Goal: Task Accomplishment & Management: Use online tool/utility

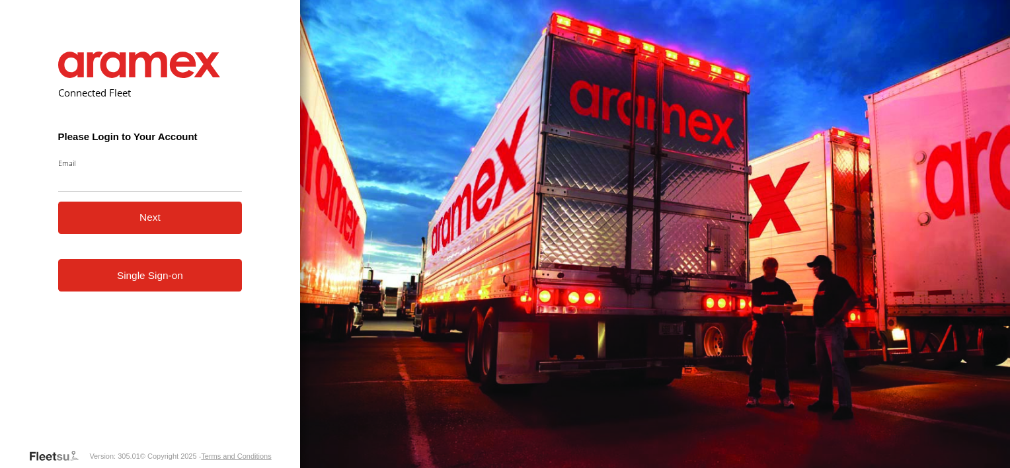
click at [143, 180] on input "Email" at bounding box center [150, 180] width 184 height 24
type input "**********"
click at [122, 222] on button "Next" at bounding box center [150, 218] width 184 height 32
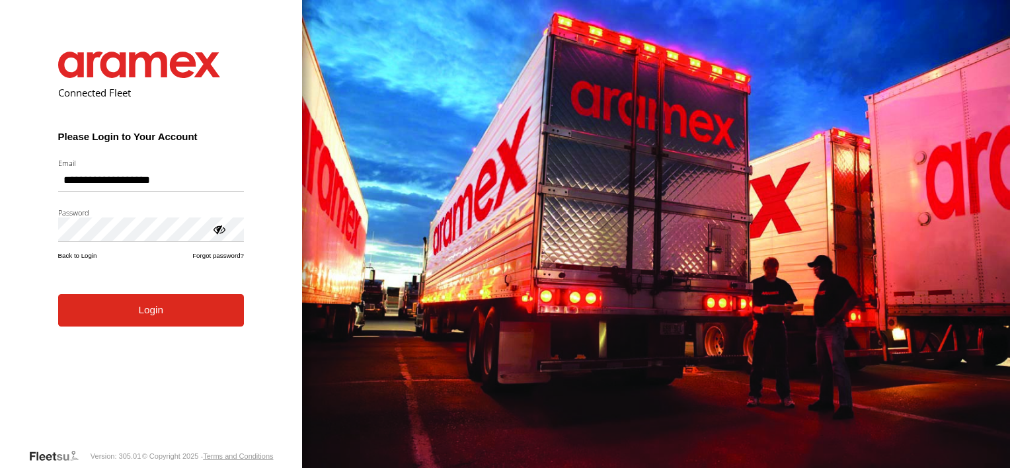
click at [122, 317] on button "Login" at bounding box center [151, 310] width 186 height 32
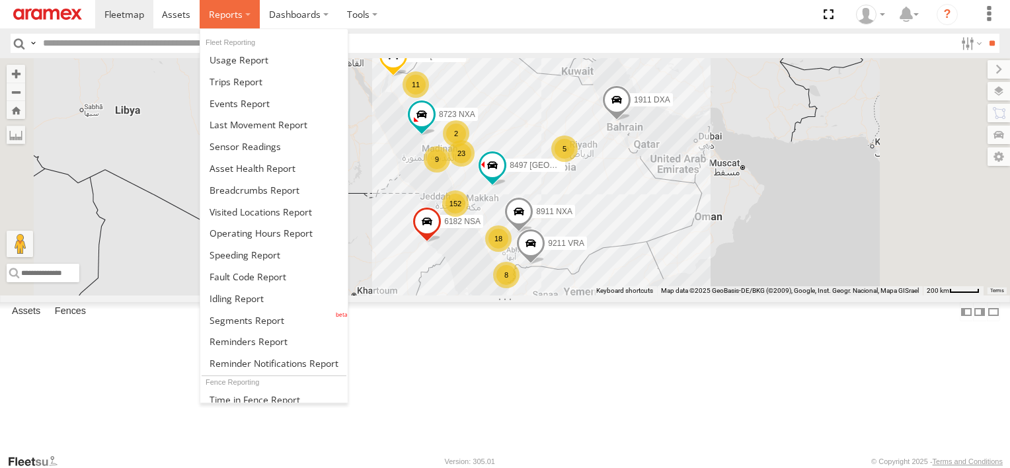
click at [227, 14] on span at bounding box center [226, 14] width 34 height 13
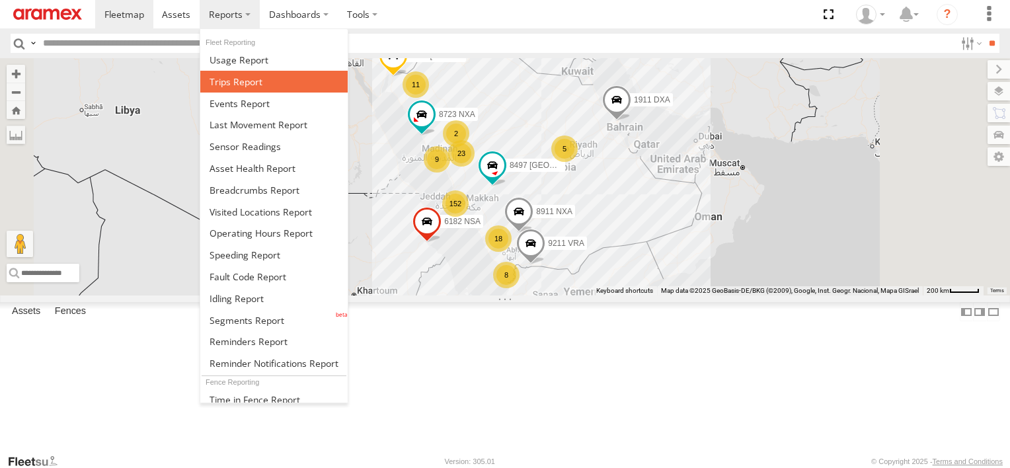
click at [219, 77] on span at bounding box center [236, 81] width 53 height 13
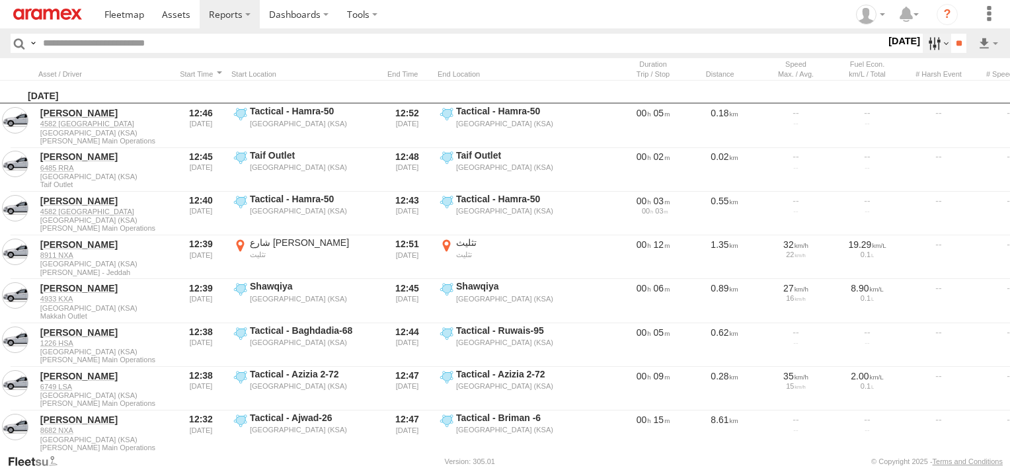
click at [933, 45] on label at bounding box center [937, 43] width 28 height 19
click at [0, 0] on label at bounding box center [0, 0] width 0 height 0
click at [0, 0] on span "Abha Warhouse" at bounding box center [0, 0] width 0 height 0
click at [0, 0] on span "Baha warehouse" at bounding box center [0, 0] width 0 height 0
click at [0, 0] on div "Gizan Outlet" at bounding box center [0, 0] width 0 height 0
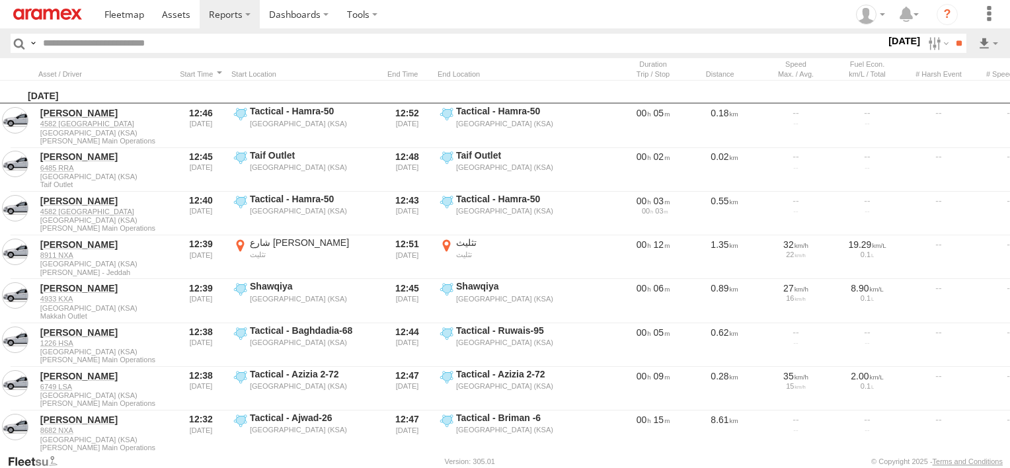
click at [0, 0] on span "Gizan Outlet" at bounding box center [0, 0] width 0 height 0
click at [0, 0] on div "Khamis Mushait Outlet" at bounding box center [0, 0] width 0 height 0
click at [0, 0] on span "Khamis Mushait Outlet" at bounding box center [0, 0] width 0 height 0
click at [0, 0] on span "Main Warehouse, [GEOGRAPHIC_DATA]" at bounding box center [0, 0] width 0 height 0
click at [0, 0] on span "Makkah Outlet" at bounding box center [0, 0] width 0 height 0
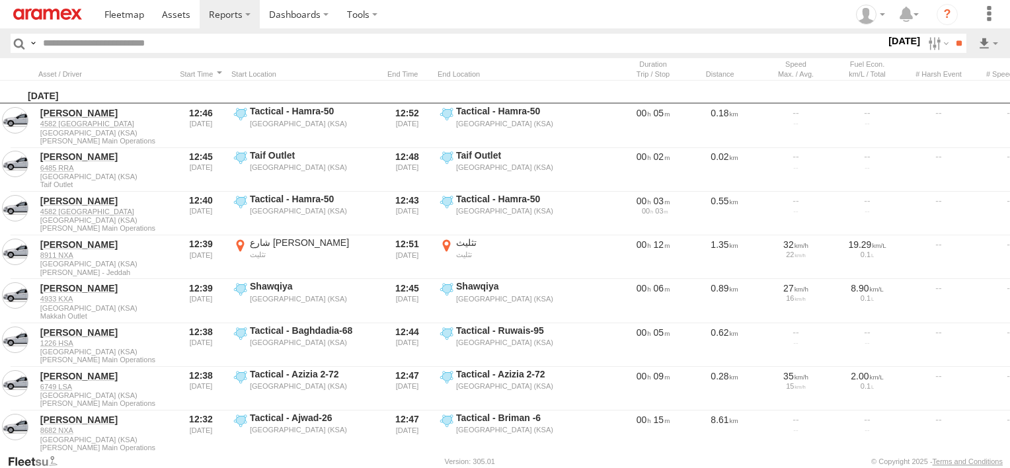
click at [0, 0] on span "Najran" at bounding box center [0, 0] width 0 height 0
click at [0, 0] on span "Qunfuda" at bounding box center [0, 0] width 0 height 0
click at [0, 0] on span "Tabuk Outlet" at bounding box center [0, 0] width 0 height 0
click at [0, 0] on div "Taif Outlet" at bounding box center [0, 0] width 0 height 0
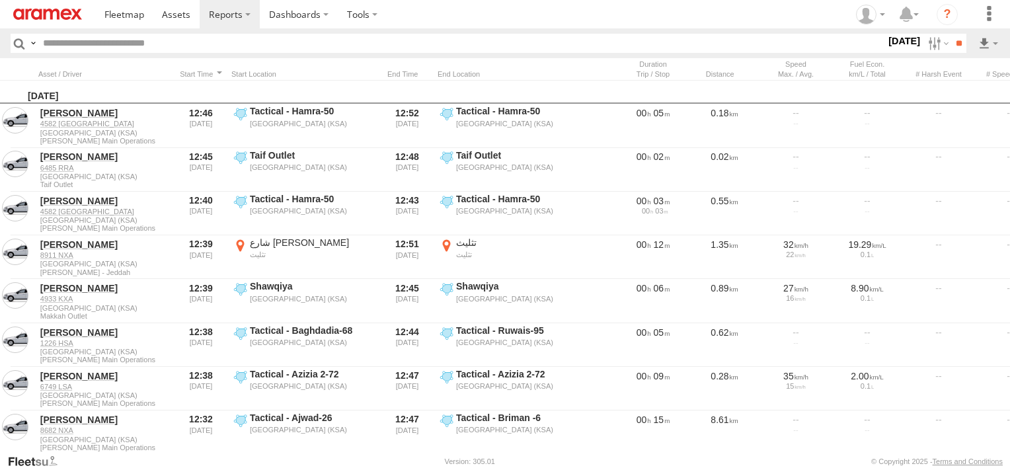
click at [0, 0] on span "Taif Outlet" at bounding box center [0, 0] width 0 height 0
click at [0, 0] on span "Yanbu Outlet" at bounding box center [0, 0] width 0 height 0
click at [958, 36] on input "**" at bounding box center [958, 43] width 15 height 19
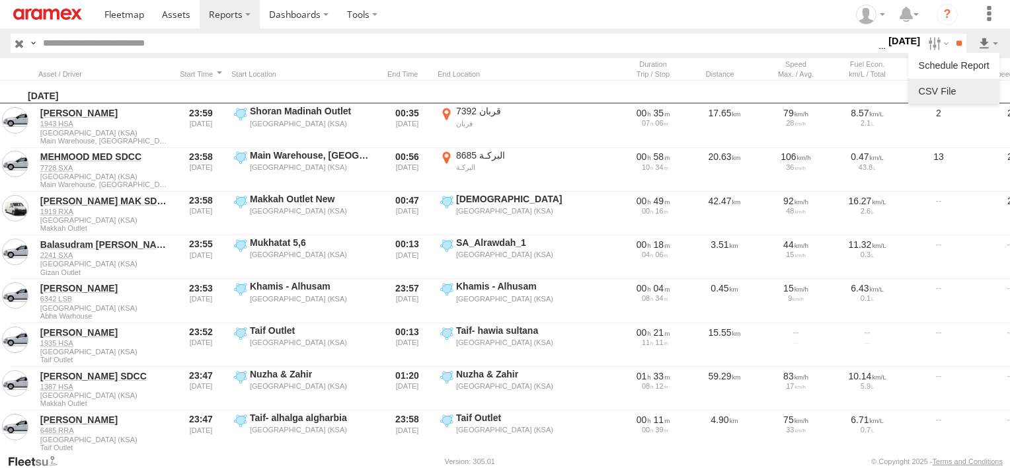
click at [976, 89] on link at bounding box center [953, 91] width 81 height 20
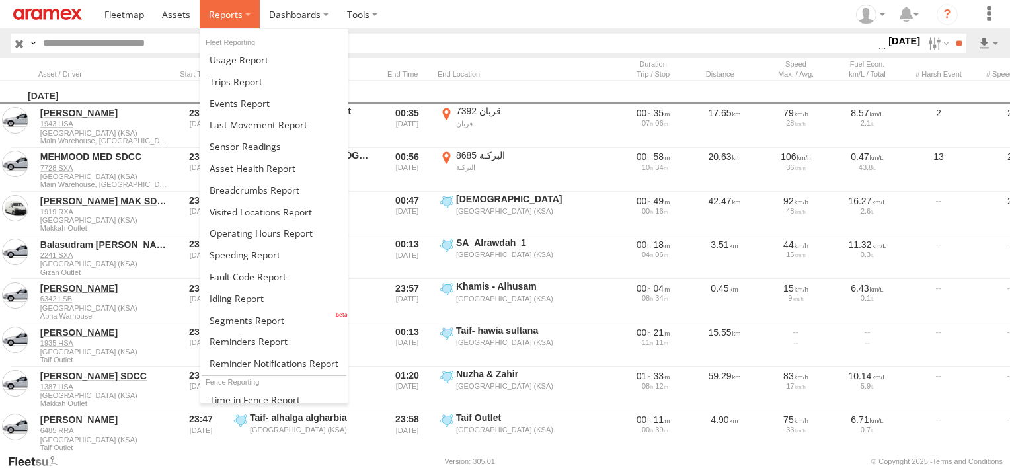
click at [217, 11] on span at bounding box center [226, 14] width 34 height 13
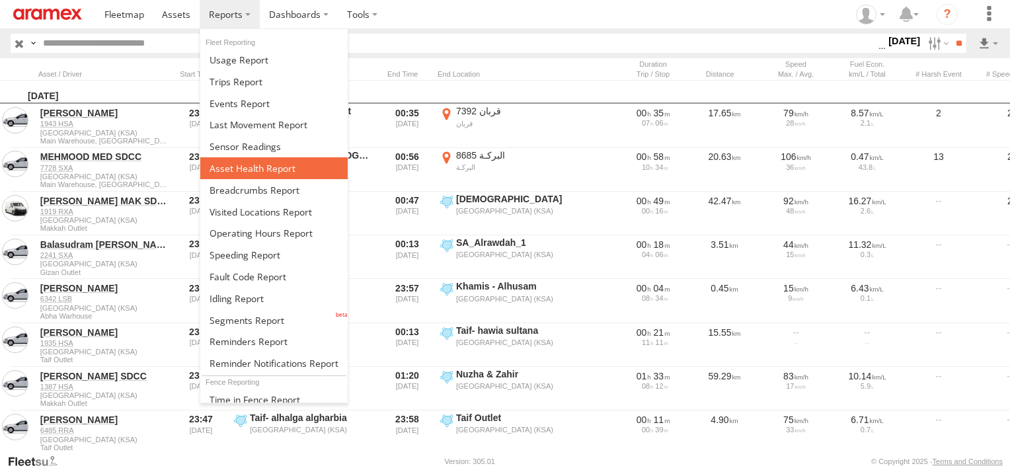
click at [235, 167] on span at bounding box center [253, 168] width 86 height 13
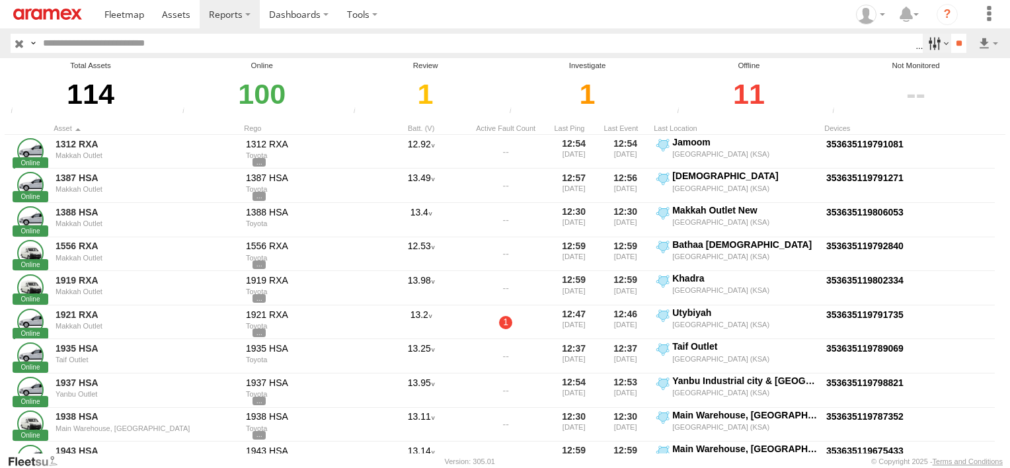
click at [934, 40] on label at bounding box center [937, 43] width 28 height 19
click at [0, 0] on span "Review" at bounding box center [0, 0] width 0 height 0
click at [0, 0] on span "Investigate" at bounding box center [0, 0] width 0 height 0
click at [0, 0] on span "Offline" at bounding box center [0, 0] width 0 height 0
click at [951, 42] on input "**" at bounding box center [958, 43] width 15 height 19
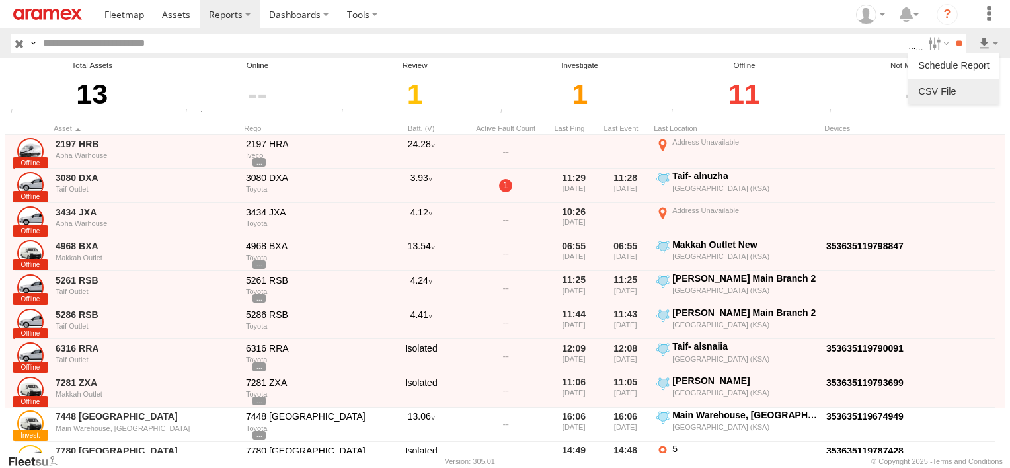
click at [983, 89] on link at bounding box center [953, 91] width 81 height 20
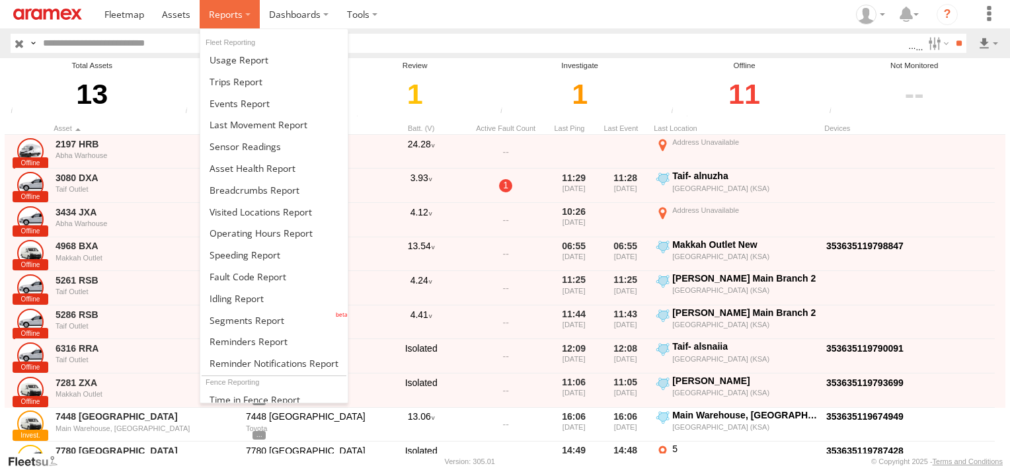
click at [231, 14] on span at bounding box center [226, 14] width 34 height 13
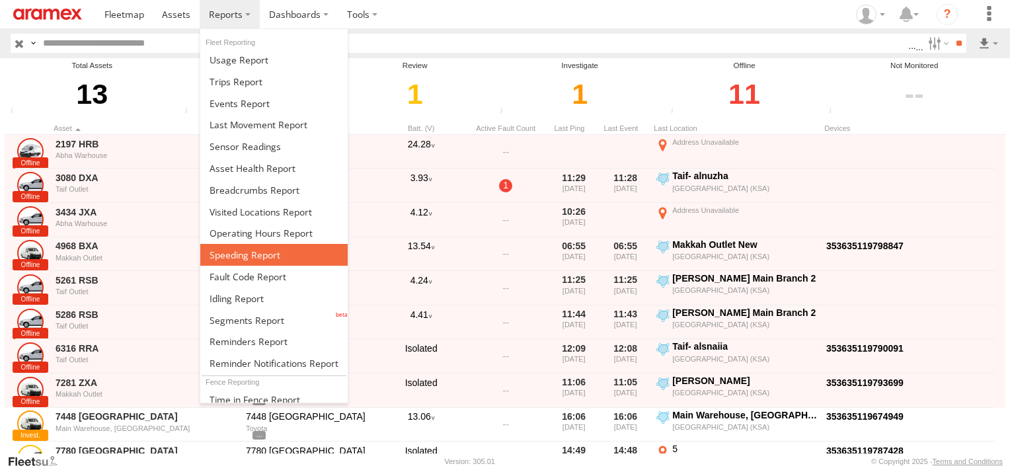
click at [243, 244] on link at bounding box center [273, 255] width 147 height 22
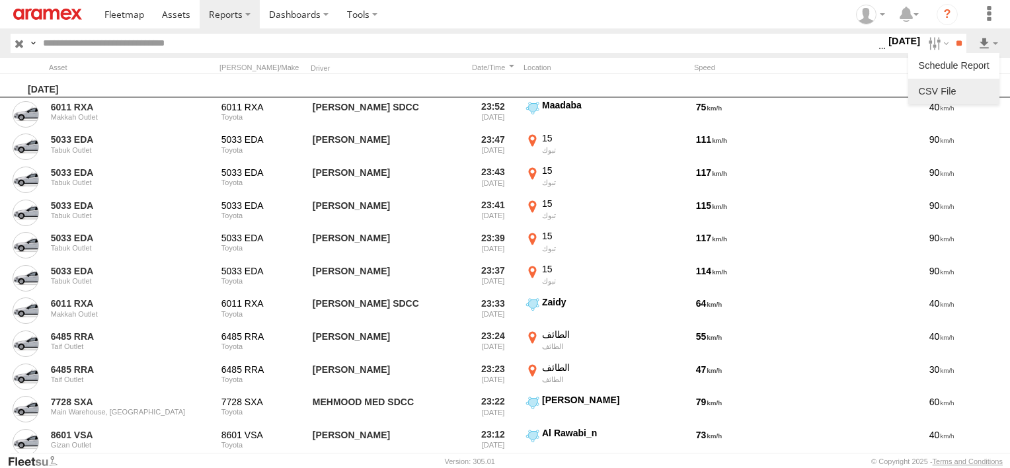
click at [978, 83] on link at bounding box center [953, 91] width 81 height 20
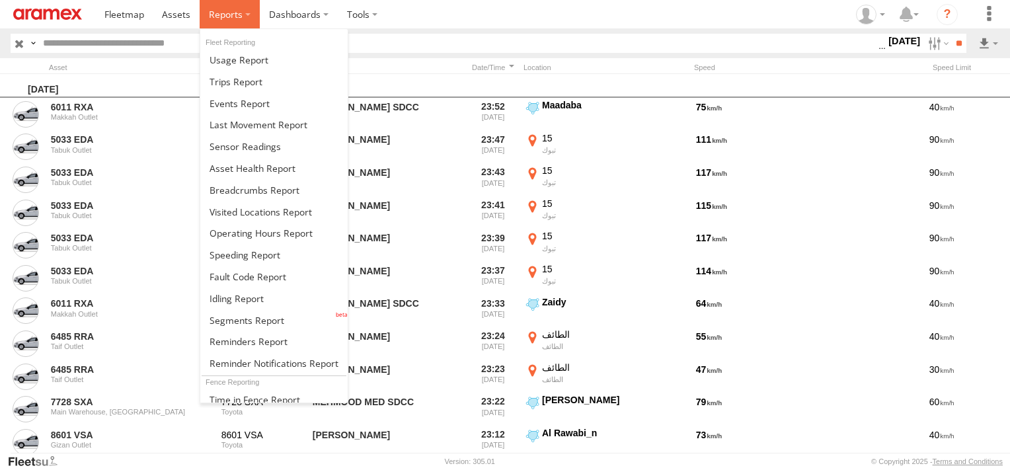
click at [220, 19] on span at bounding box center [226, 14] width 34 height 13
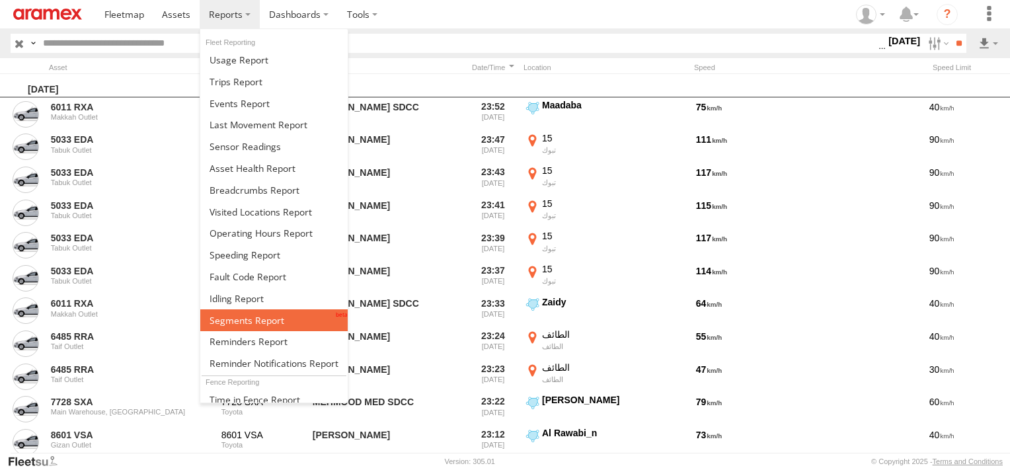
click at [252, 309] on link at bounding box center [273, 320] width 147 height 22
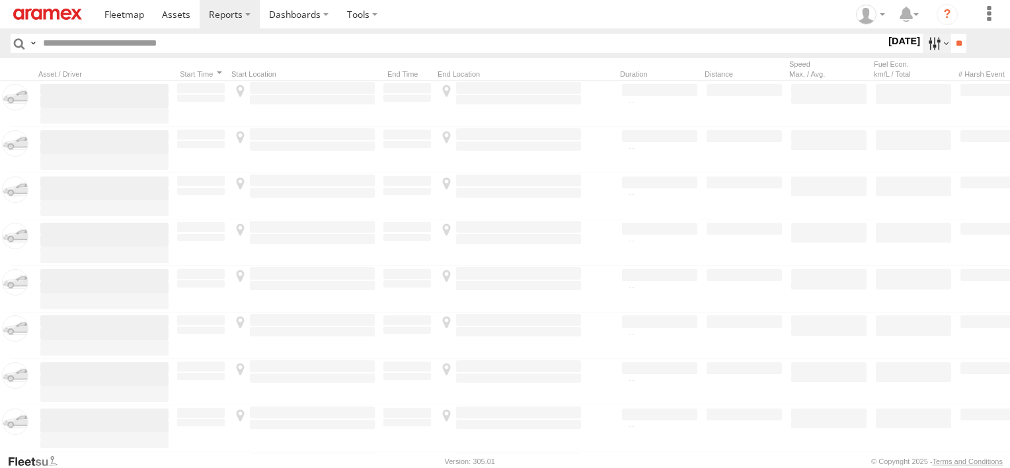
click at [934, 52] on label at bounding box center [937, 43] width 28 height 19
click at [0, 0] on label at bounding box center [0, 0] width 0 height 0
click at [0, 0] on div "[PERSON_NAME] - Logistics WH Jeddah" at bounding box center [0, 0] width 0 height 0
click at [0, 0] on label "Abha Warhouse" at bounding box center [0, 0] width 0 height 0
click at [0, 0] on span "Baha warehouse" at bounding box center [0, 0] width 0 height 0
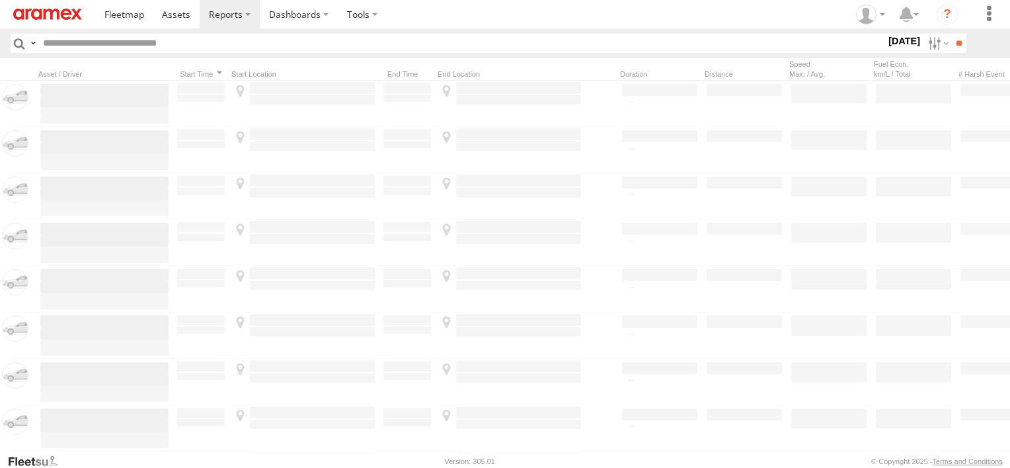
click at [0, 0] on span "Gizan Outlet" at bounding box center [0, 0] width 0 height 0
click at [0, 0] on span "Khamis Mushait Outlet" at bounding box center [0, 0] width 0 height 0
click at [0, 0] on span "Main Warehouse, [GEOGRAPHIC_DATA]" at bounding box center [0, 0] width 0 height 0
click at [0, 0] on span "Makkah Outlet" at bounding box center [0, 0] width 0 height 0
click at [0, 0] on span "Najran" at bounding box center [0, 0] width 0 height 0
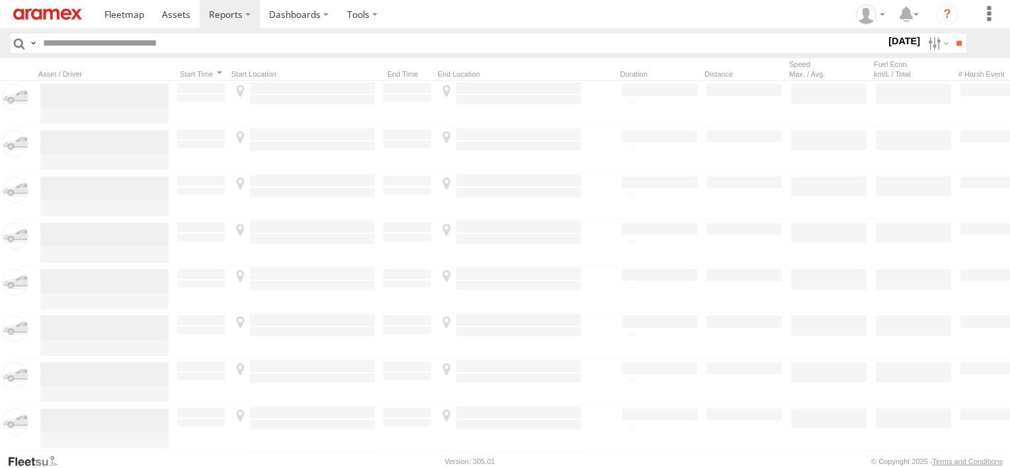
click at [0, 0] on span "Qunfuda" at bounding box center [0, 0] width 0 height 0
click at [0, 0] on span "Tabuk Outlet" at bounding box center [0, 0] width 0 height 0
click at [0, 0] on span "Taif Outlet" at bounding box center [0, 0] width 0 height 0
click at [0, 0] on span "Yanbu Outlet" at bounding box center [0, 0] width 0 height 0
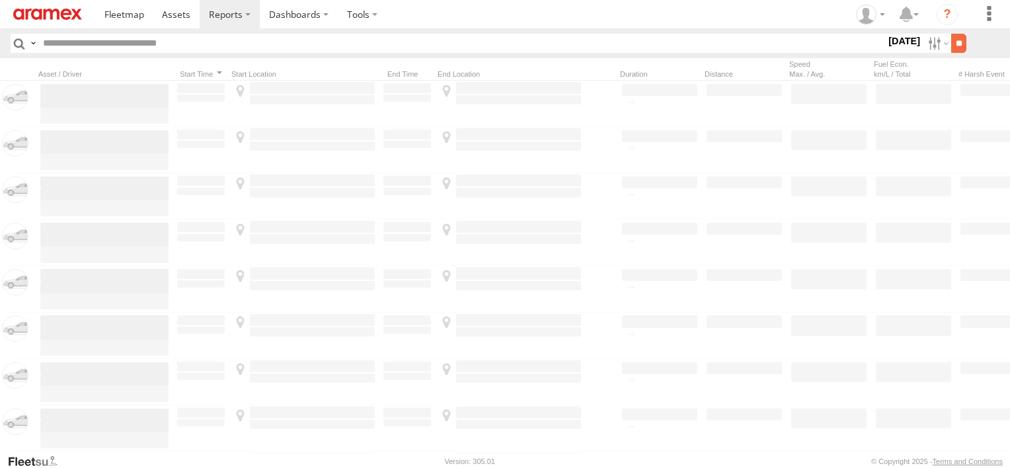
click at [951, 46] on input "**" at bounding box center [958, 43] width 15 height 19
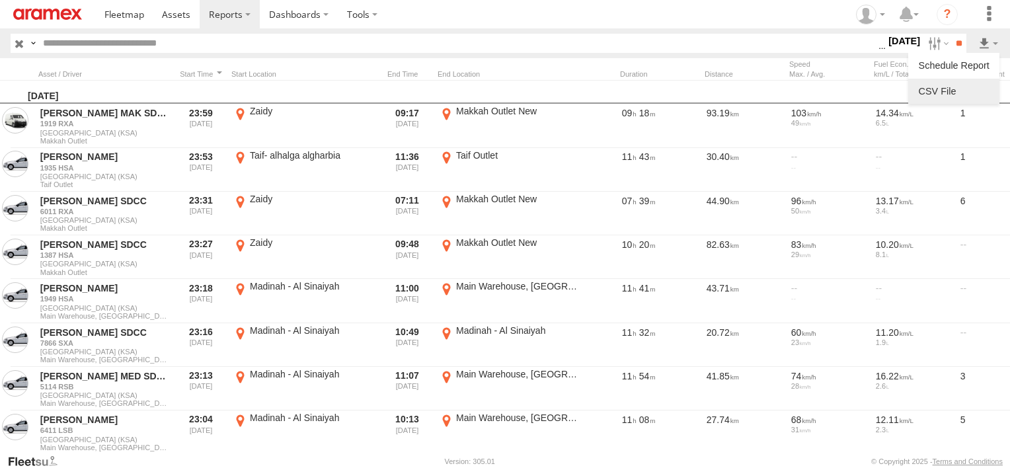
click at [973, 90] on link at bounding box center [953, 91] width 81 height 20
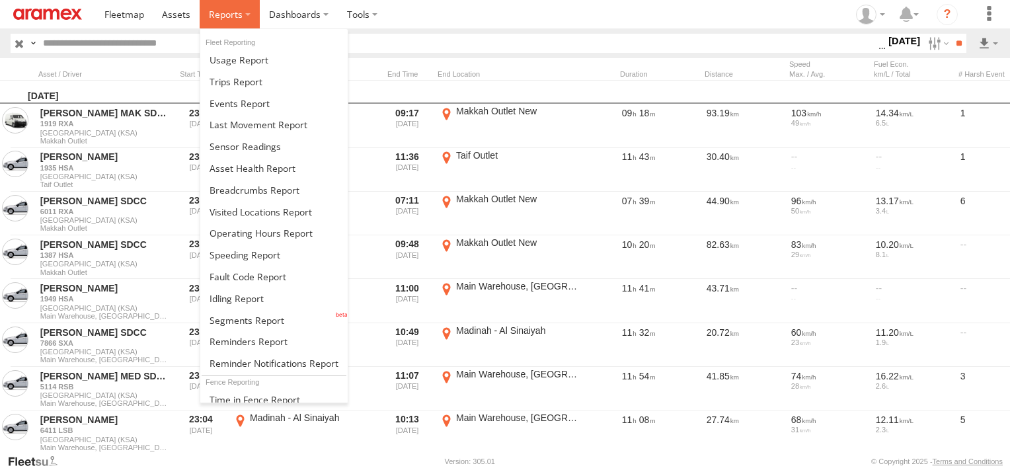
click at [222, 8] on span at bounding box center [226, 14] width 34 height 13
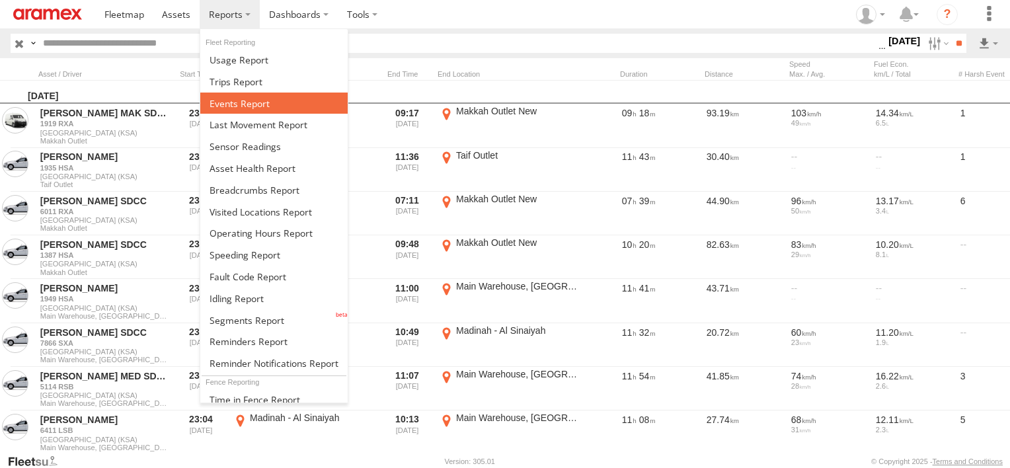
click at [224, 104] on span at bounding box center [240, 103] width 60 height 13
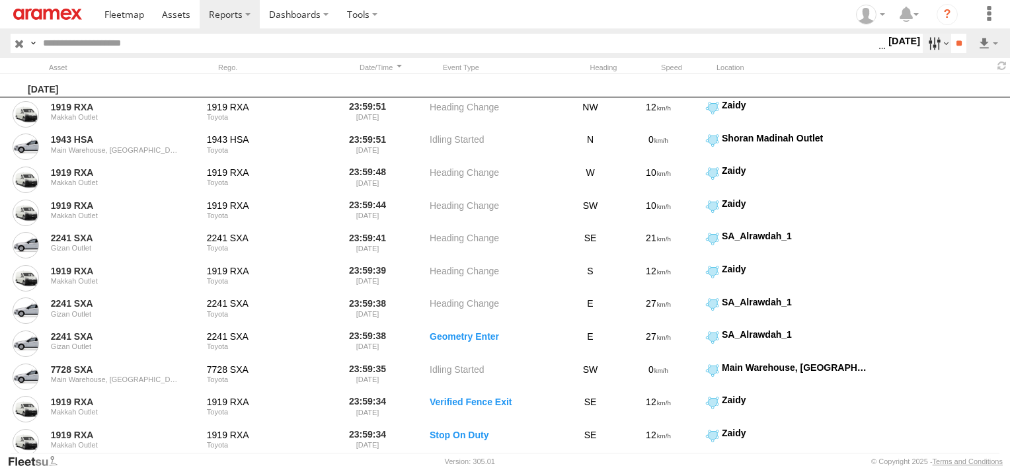
click at [923, 45] on label at bounding box center [937, 43] width 28 height 19
click at [0, 0] on span "Potential Roll Over" at bounding box center [0, 0] width 0 height 0
click at [0, 0] on span "External Power Lost" at bounding box center [0, 0] width 0 height 0
click at [951, 45] on input "**" at bounding box center [958, 43] width 15 height 19
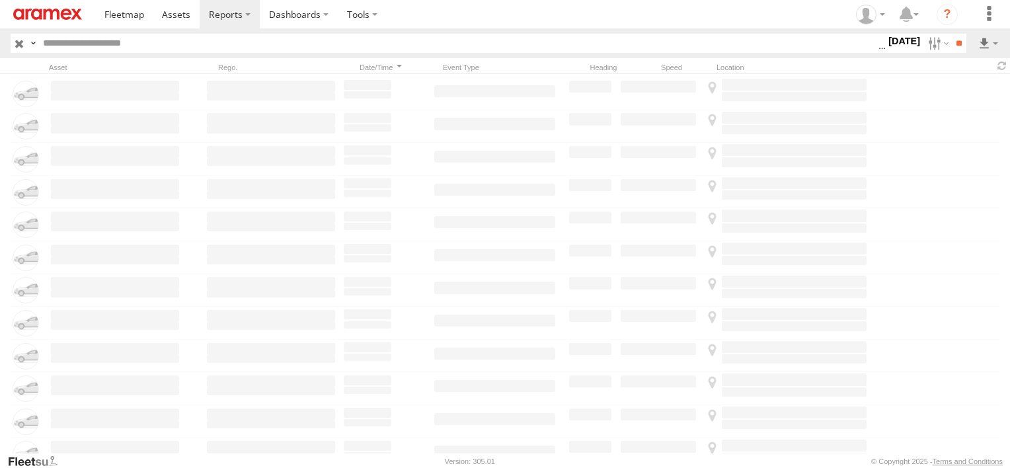
scroll to position [7204, 0]
click at [978, 101] on link at bounding box center [953, 91] width 81 height 20
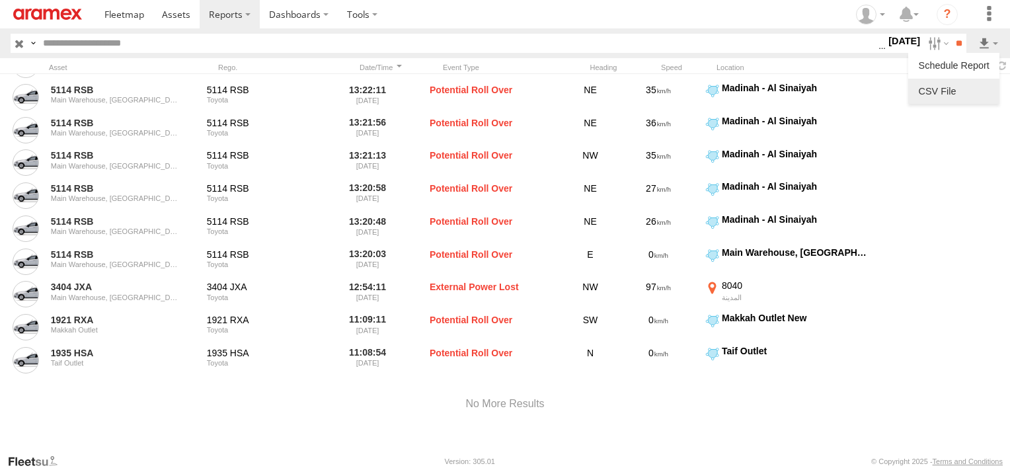
scroll to position [6445, 0]
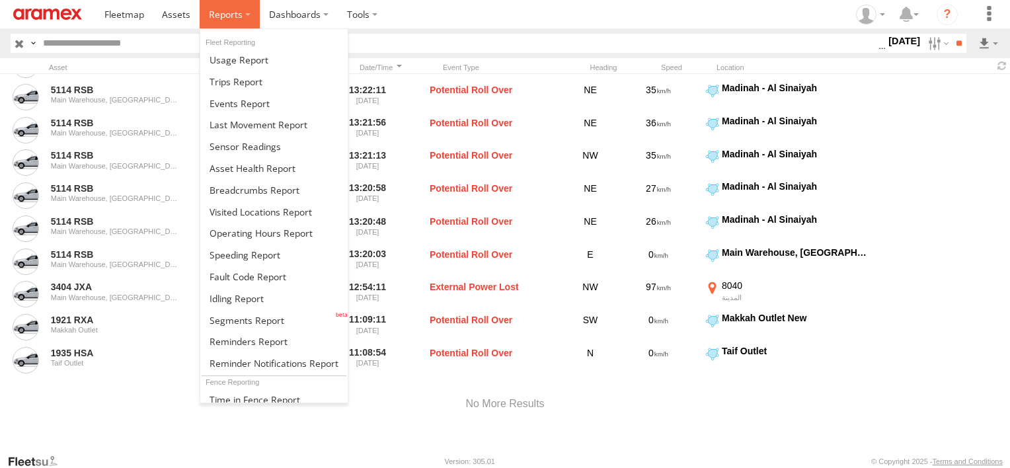
click at [209, 15] on span at bounding box center [226, 14] width 34 height 13
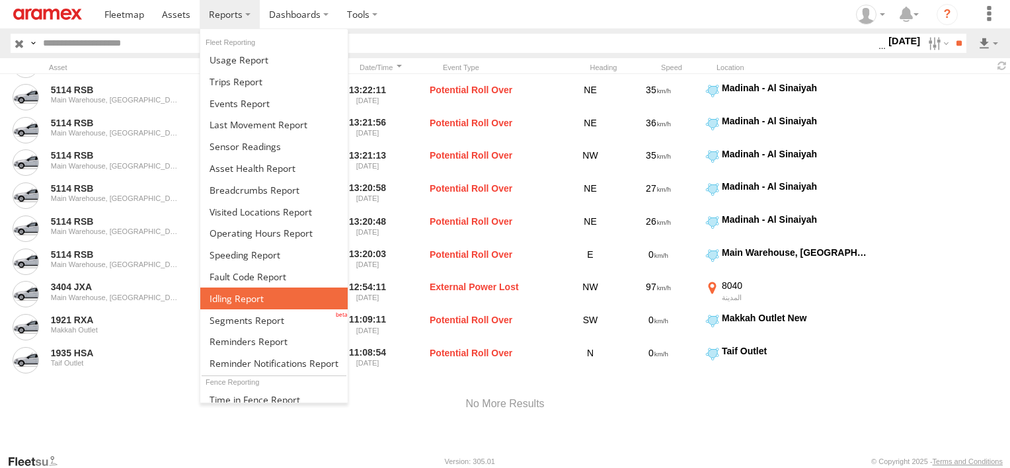
click at [230, 292] on span at bounding box center [237, 298] width 54 height 13
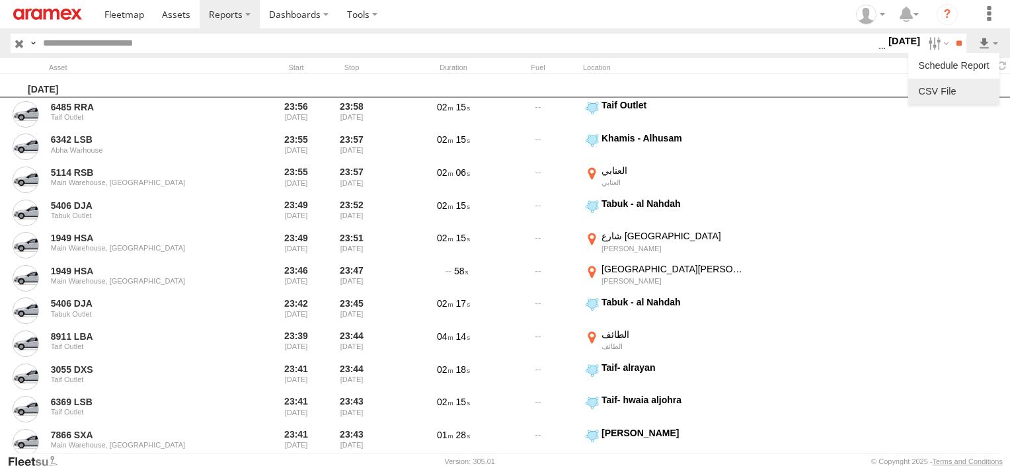
click at [961, 87] on link at bounding box center [953, 91] width 81 height 20
